Goal: Navigation & Orientation: Understand site structure

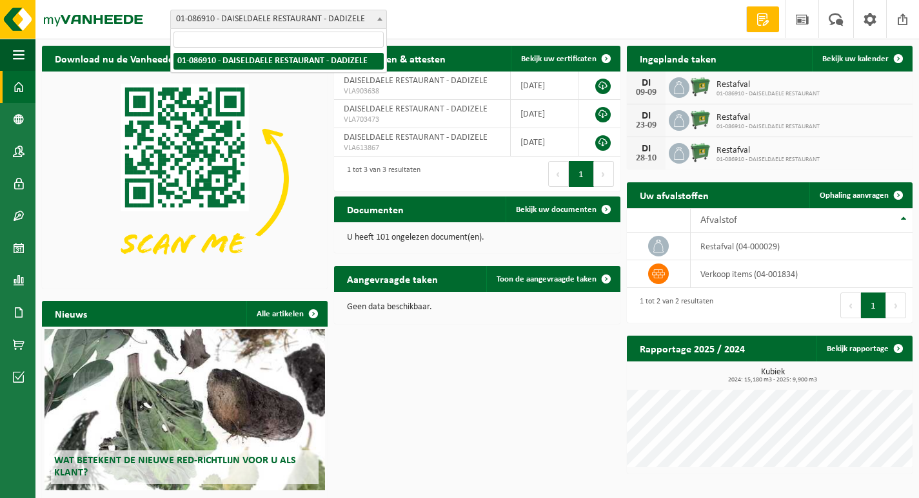
click at [374, 22] on span at bounding box center [379, 18] width 13 height 17
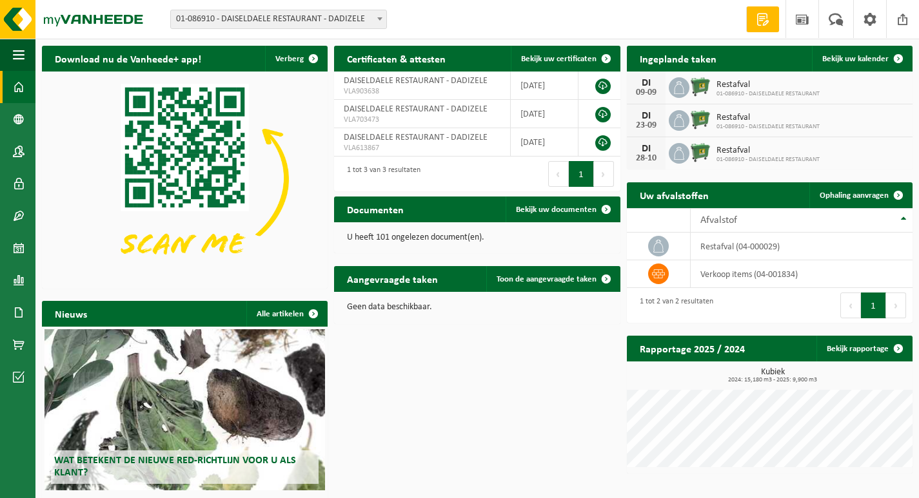
click at [374, 22] on span at bounding box center [379, 18] width 13 height 17
click at [801, 23] on span at bounding box center [801, 19] width 19 height 38
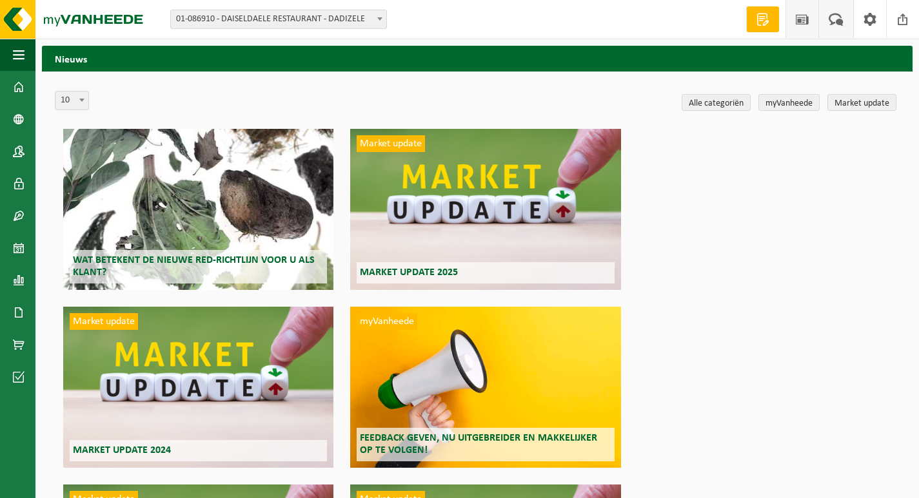
click at [839, 22] on span at bounding box center [835, 19] width 21 height 38
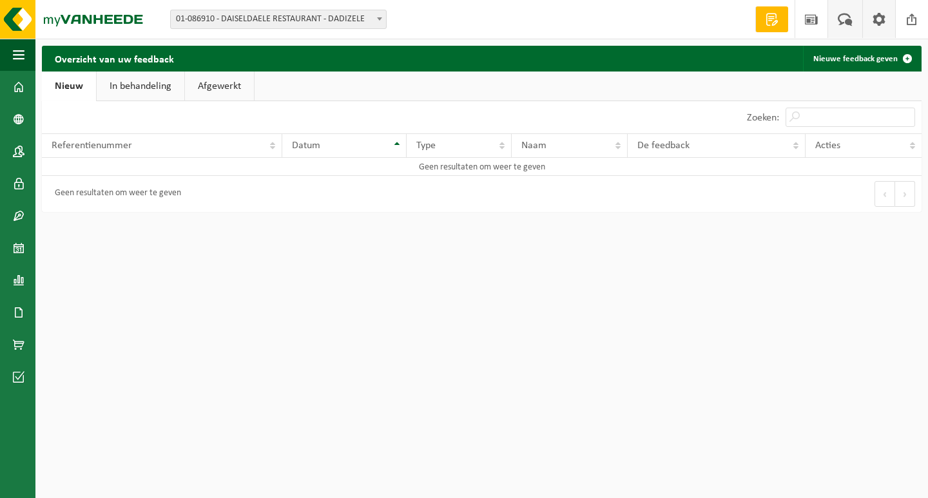
click at [881, 14] on span at bounding box center [879, 19] width 19 height 38
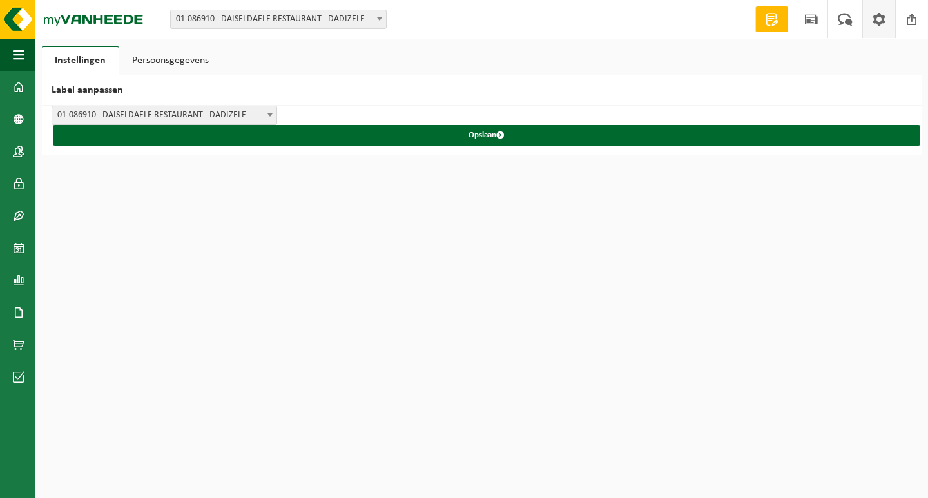
click at [263, 110] on span "01-086910 - DAISELDAELE RESTAURANT - DADIZELE" at bounding box center [164, 115] width 224 height 18
click at [176, 61] on link "Persoonsgegevens" at bounding box center [170, 61] width 102 height 30
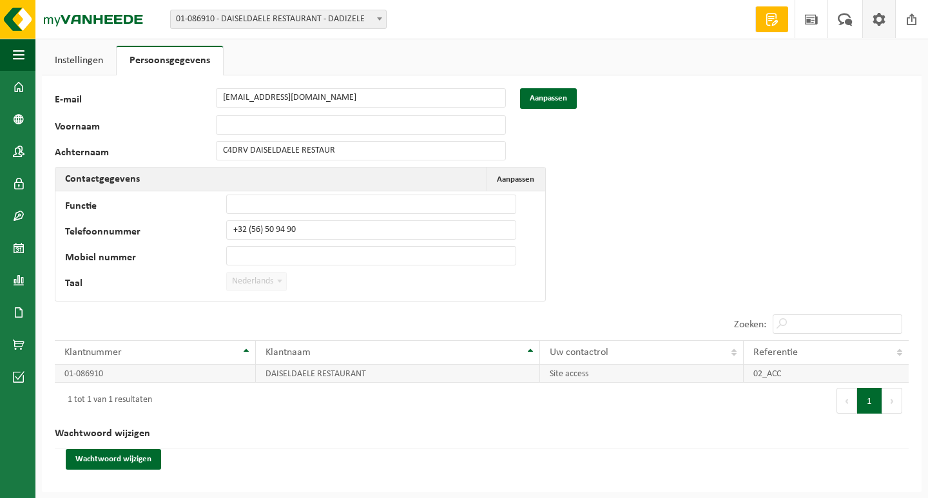
click at [340, 373] on td "DAISELDAELE RESTAURANT" at bounding box center [398, 374] width 284 height 18
click at [71, 57] on link "Instellingen" at bounding box center [79, 61] width 74 height 30
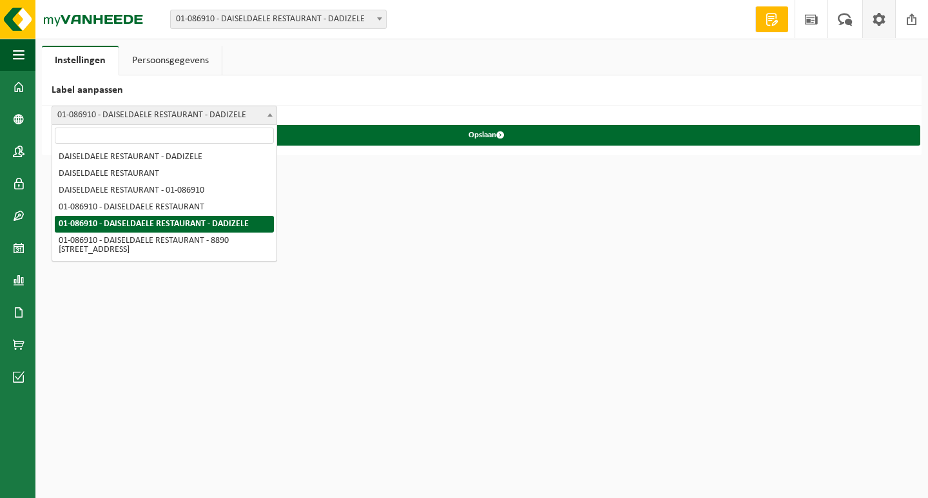
click at [269, 115] on b at bounding box center [270, 114] width 5 height 3
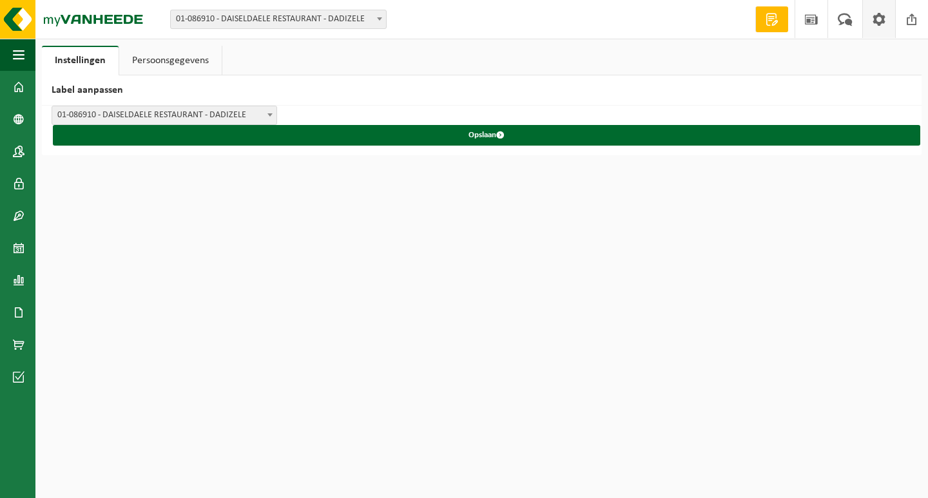
click at [228, 116] on span "01-086910 - DAISELDAELE RESTAURANT - DADIZELE" at bounding box center [164, 115] width 224 height 18
click at [115, 109] on span "01-086910 - DAISELDAELE RESTAURANT - DADIZELE" at bounding box center [164, 115] width 224 height 18
click at [881, 14] on span at bounding box center [879, 19] width 19 height 38
click at [759, 18] on link "Offerte aanvragen" at bounding box center [771, 19] width 33 height 26
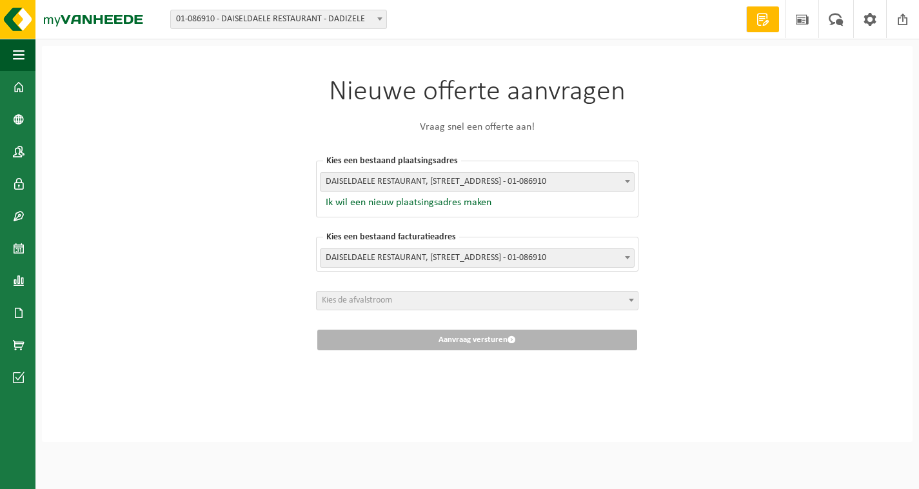
scroll to position [4, 0]
click at [628, 249] on span at bounding box center [627, 257] width 13 height 17
click at [756, 202] on div "Nieuwe offerte aanvragen Vraag snel een offerte aan! Kies een bestaand plaatsin…" at bounding box center [477, 244] width 870 height 396
click at [629, 182] on span at bounding box center [627, 181] width 13 height 17
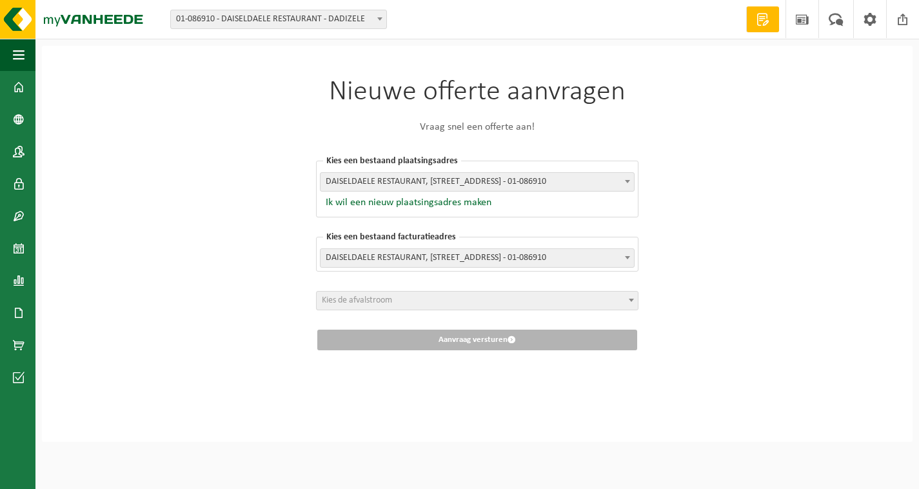
click at [690, 208] on div "Nieuwe offerte aanvragen Vraag snel een offerte aan! Kies een bestaand plaatsin…" at bounding box center [477, 244] width 870 height 396
click at [784, 150] on div "Nieuwe offerte aanvragen Vraag snel een offerte aan! Kies een bestaand plaatsin…" at bounding box center [477, 244] width 870 height 396
click at [801, 16] on span at bounding box center [801, 19] width 19 height 38
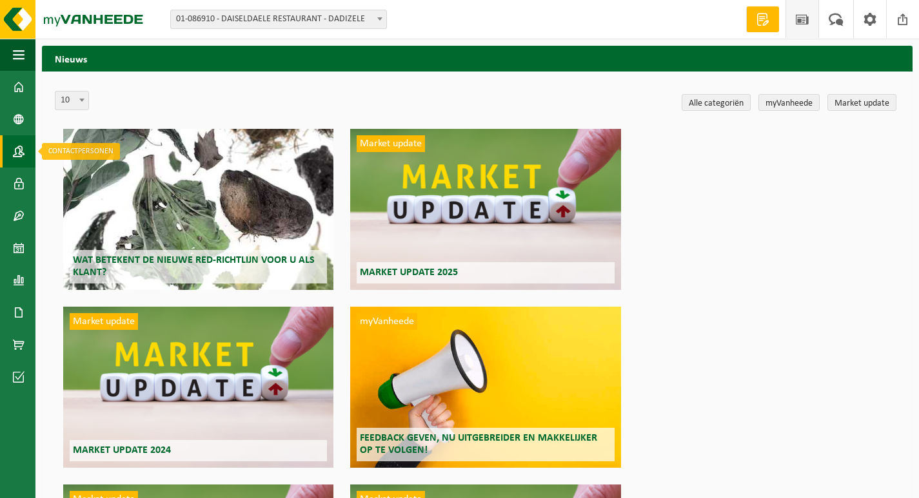
click at [11, 153] on link "Contactpersonen" at bounding box center [17, 151] width 35 height 32
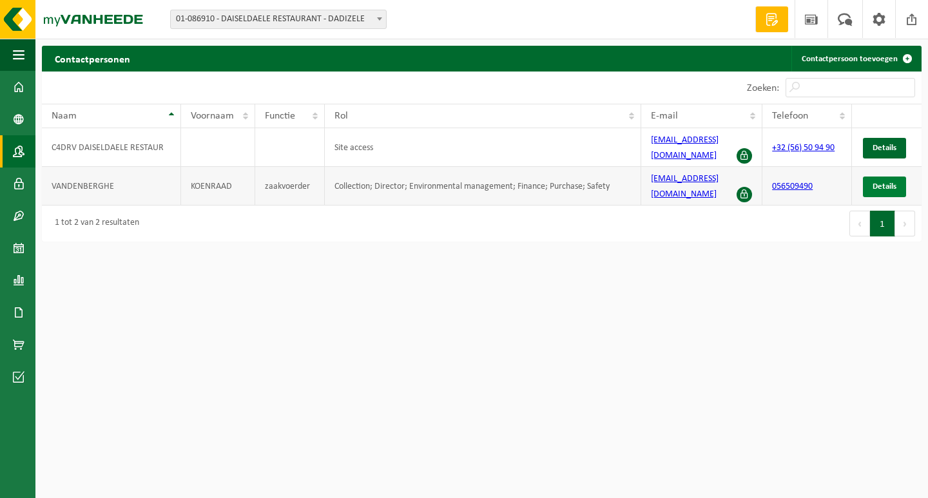
click at [879, 182] on span "Details" at bounding box center [885, 186] width 24 height 8
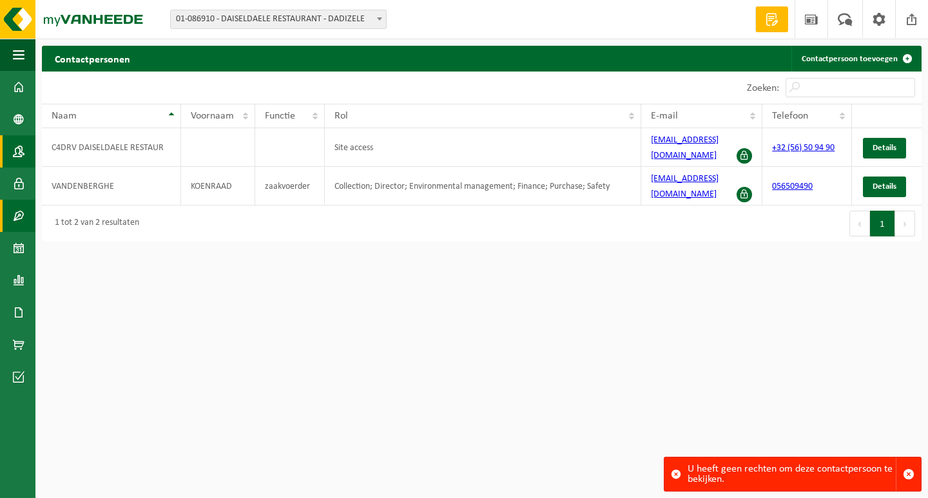
click at [27, 218] on link "Contracten" at bounding box center [17, 216] width 35 height 32
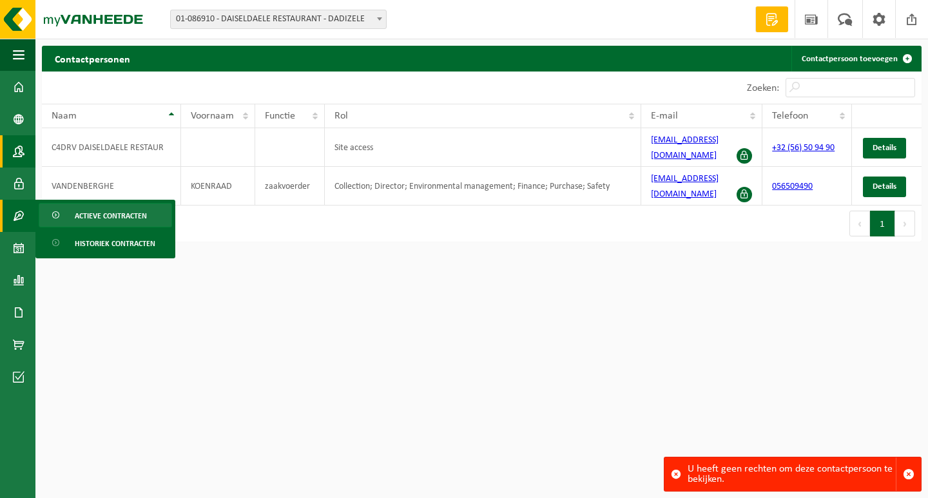
click at [92, 218] on span "Actieve contracten" at bounding box center [111, 216] width 72 height 24
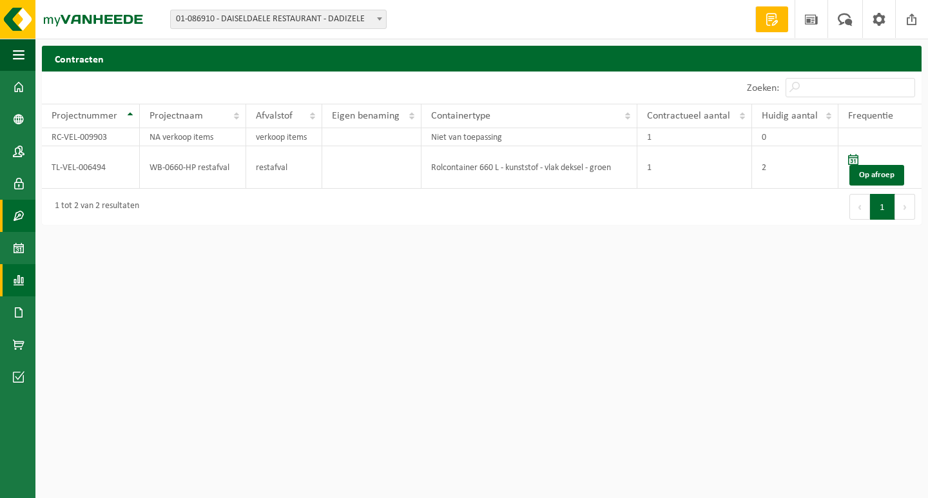
click at [17, 280] on span at bounding box center [19, 280] width 12 height 32
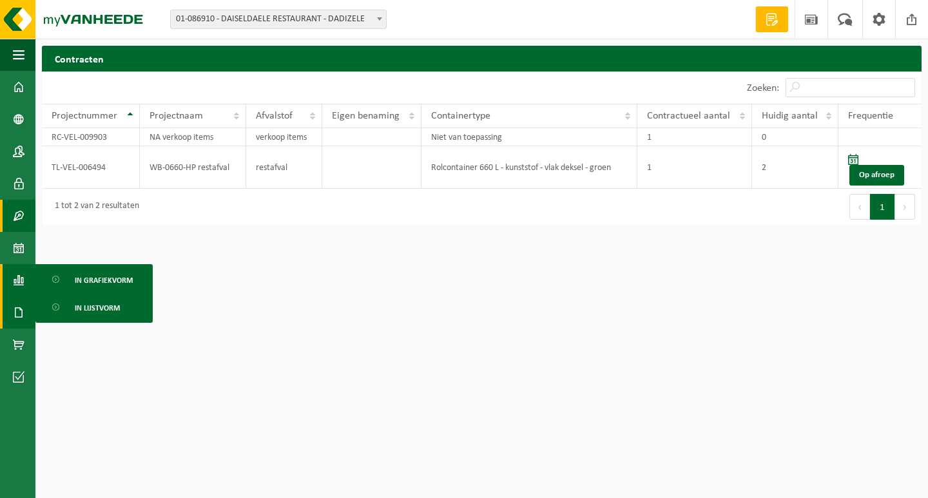
click at [19, 320] on span at bounding box center [19, 313] width 12 height 32
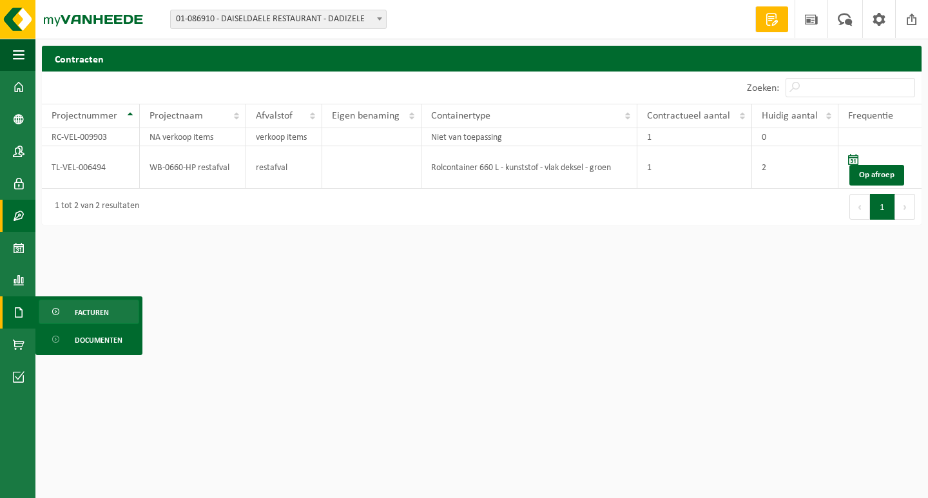
click at [109, 312] on link "Facturen" at bounding box center [89, 312] width 101 height 24
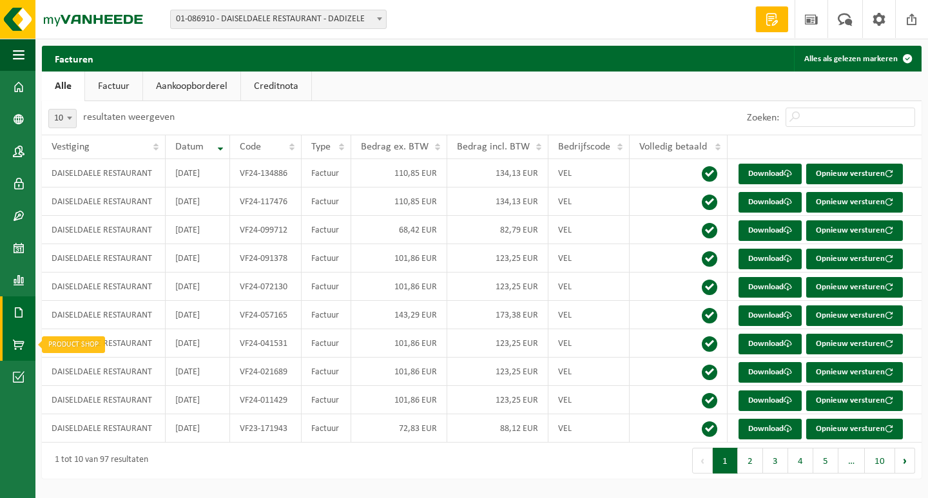
click at [10, 345] on link "Product Shop" at bounding box center [17, 345] width 35 height 32
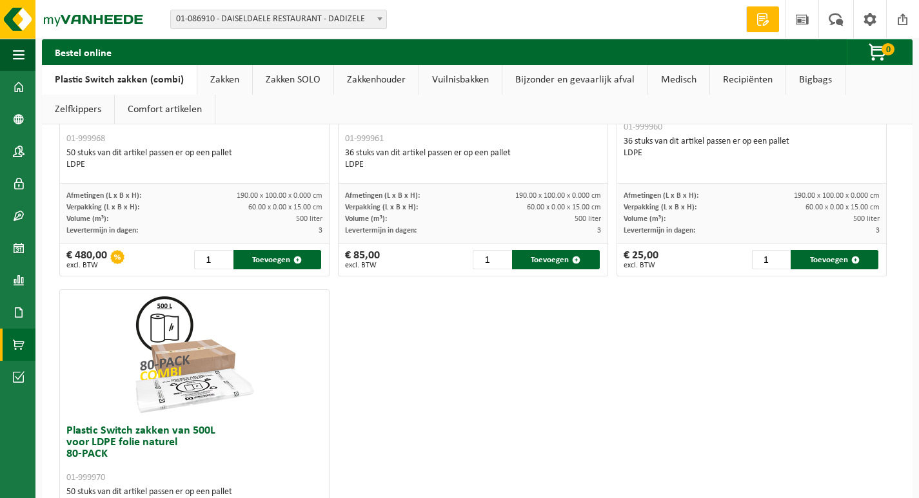
scroll to position [1289, 0]
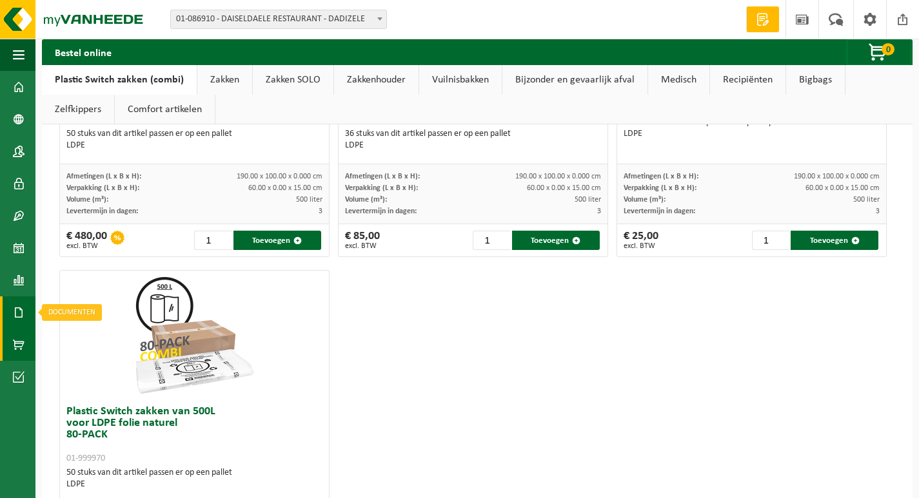
click at [8, 314] on link "Documenten" at bounding box center [17, 313] width 35 height 32
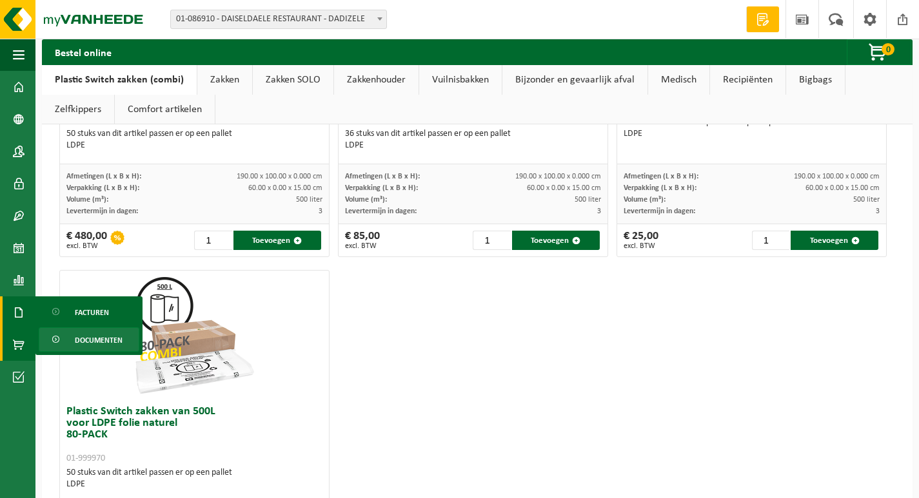
click at [86, 341] on span "Documenten" at bounding box center [99, 340] width 48 height 24
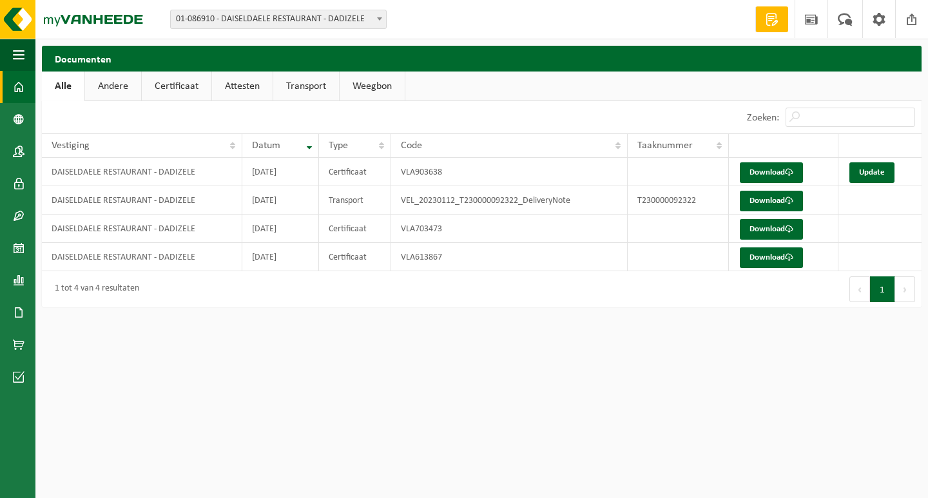
click at [13, 83] on span at bounding box center [19, 87] width 12 height 32
